Goal: Information Seeking & Learning: Learn about a topic

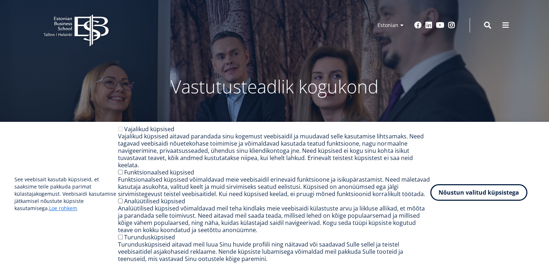
click at [488, 194] on button "Nõustun valitud küpsistega" at bounding box center [478, 192] width 97 height 17
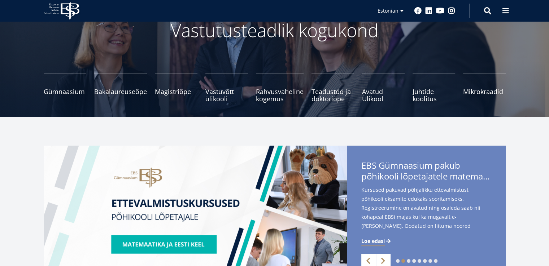
scroll to position [59, 0]
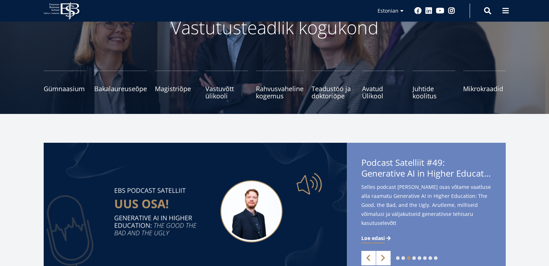
drag, startPoint x: 549, startPoint y: 55, endPoint x: 550, endPoint y: 60, distance: 4.8
click at [128, 88] on span "Bakalaureuseõpe Tutvu ja registreeru" at bounding box center [120, 85] width 53 height 7
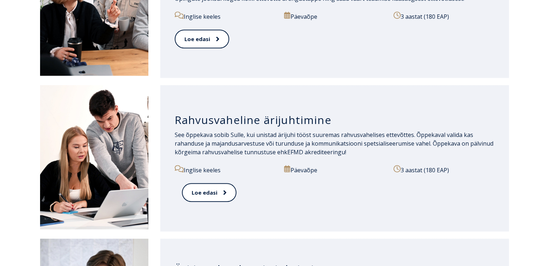
scroll to position [631, 0]
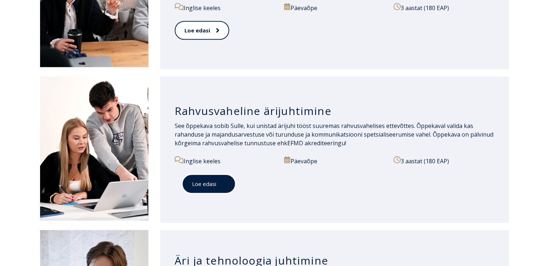
click at [210, 187] on link "Loe edasi" at bounding box center [209, 184] width 54 height 20
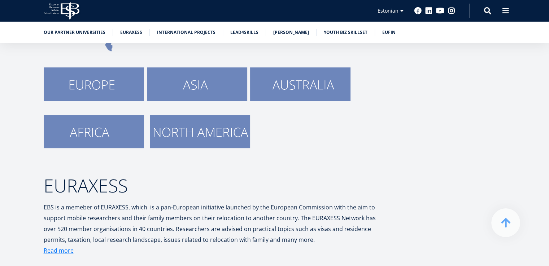
scroll to position [182, 0]
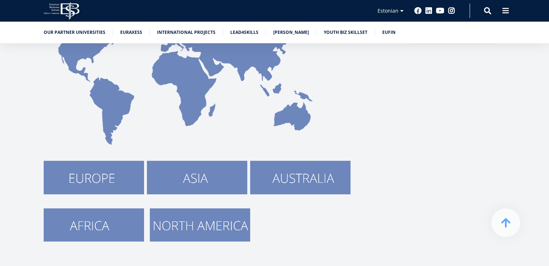
click at [96, 181] on img at bounding box center [94, 177] width 100 height 33
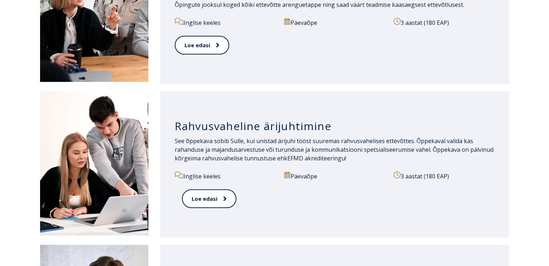
scroll to position [618, 0]
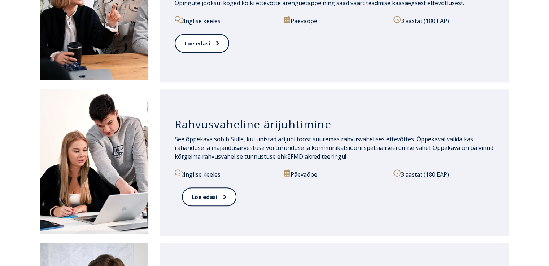
drag, startPoint x: 551, startPoint y: 28, endPoint x: 554, endPoint y: 129, distance: 101.1
click at [548, 129] on html "Open main menu Close main menu Eesti Keel English Eesti Keel Avaleht Vastuvõtui…" at bounding box center [274, 163] width 549 height 1563
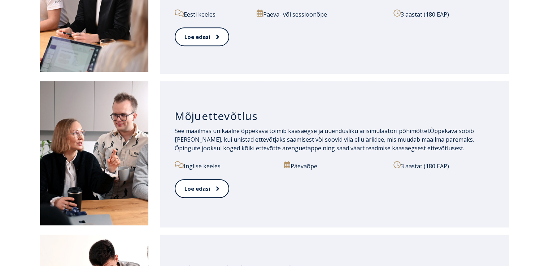
scroll to position [476, 0]
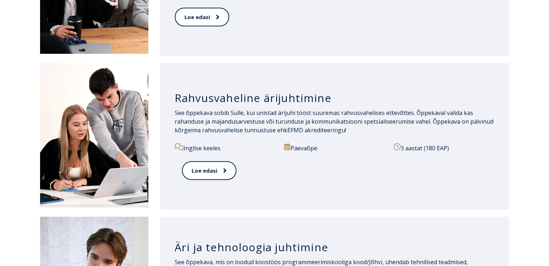
scroll to position [646, 0]
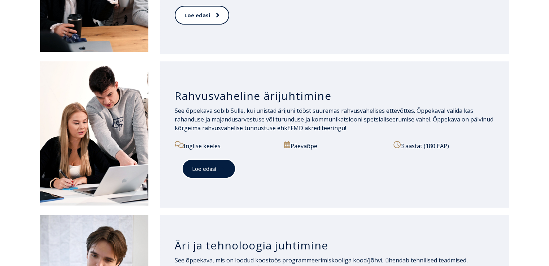
click at [203, 166] on link "Loe edasi" at bounding box center [209, 169] width 54 height 20
